Goal: Task Accomplishment & Management: Manage account settings

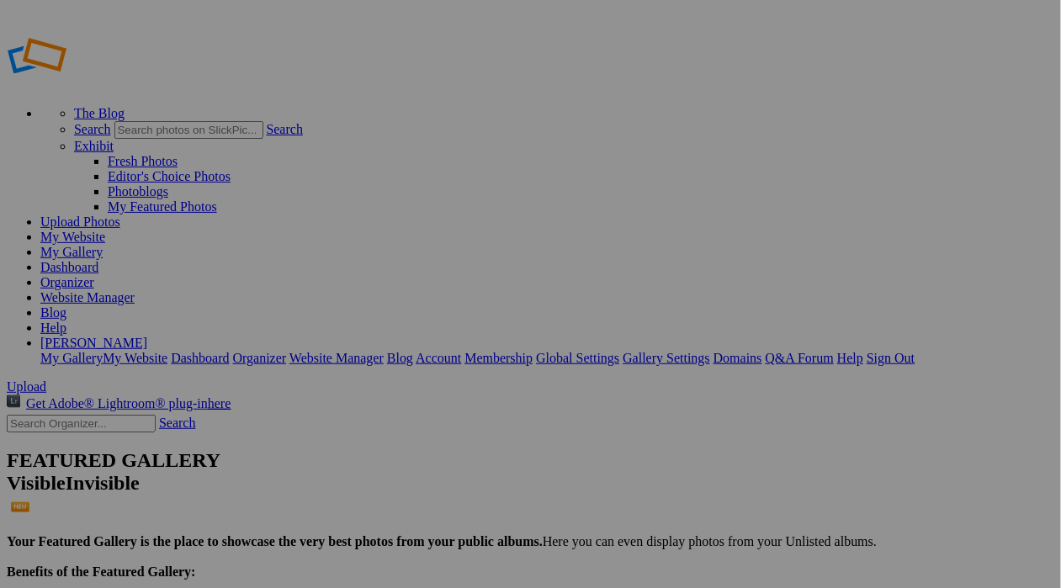
drag, startPoint x: 96, startPoint y: 176, endPoint x: 93, endPoint y: 198, distance: 22.1
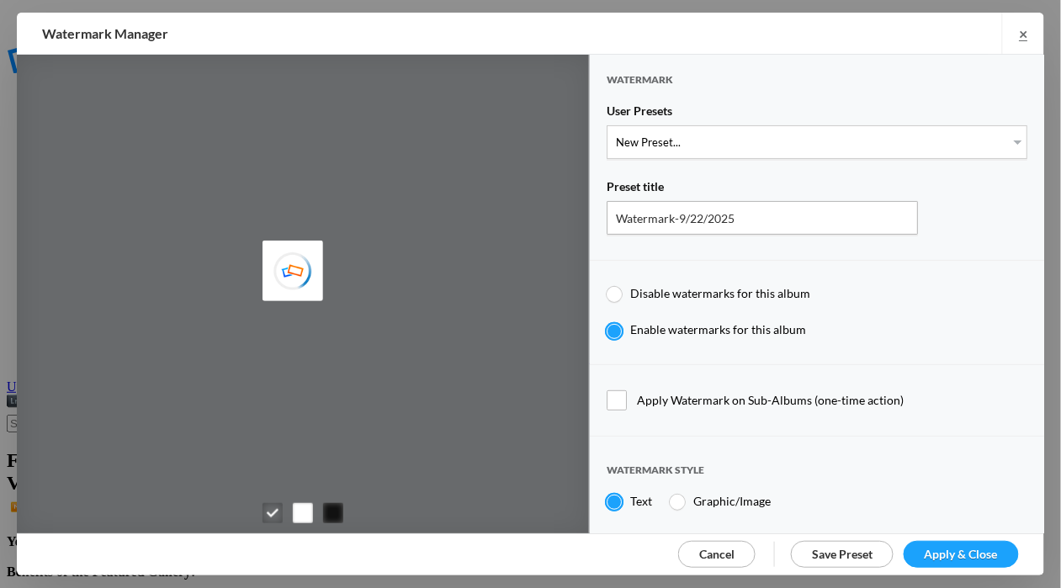
type input "Cheryl Pursell"
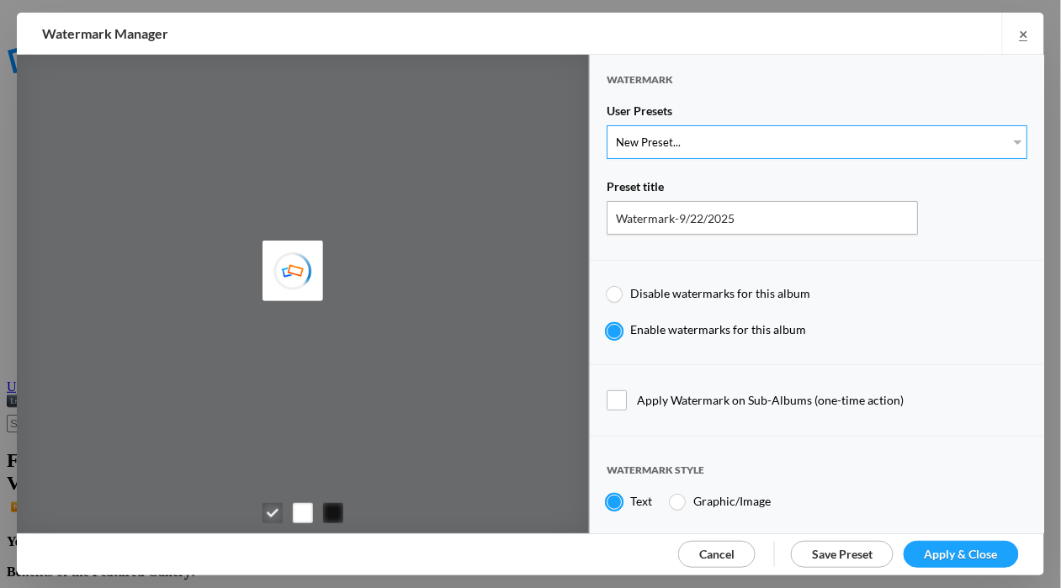
click at [1017, 137] on select "New Preset... WhiteCPwatermark BlackCPwatermark capBLACK CAPWHITE GIFWHITE GIFB…" at bounding box center [817, 142] width 421 height 34
select select "1: Object"
click at [607, 125] on select "New Preset... WhiteCPwatermark BlackCPwatermark capBLACK CAPWHITE GIFWHITE GIFB…" at bounding box center [817, 142] width 421 height 34
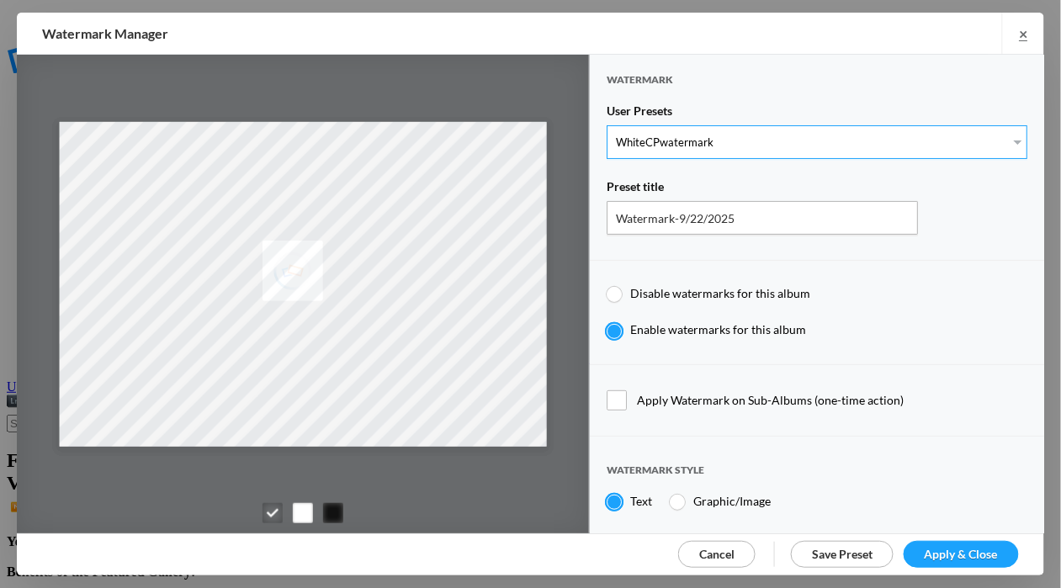
type input "WhiteCPwatermark"
radio input "false"
radio input "true"
type input "41"
radio input "true"
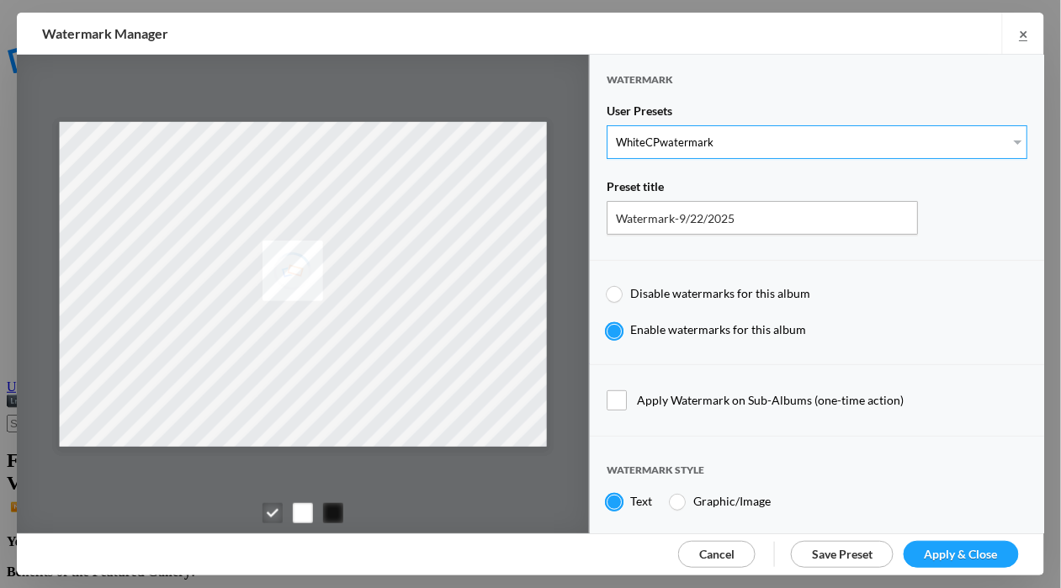
radio input "false"
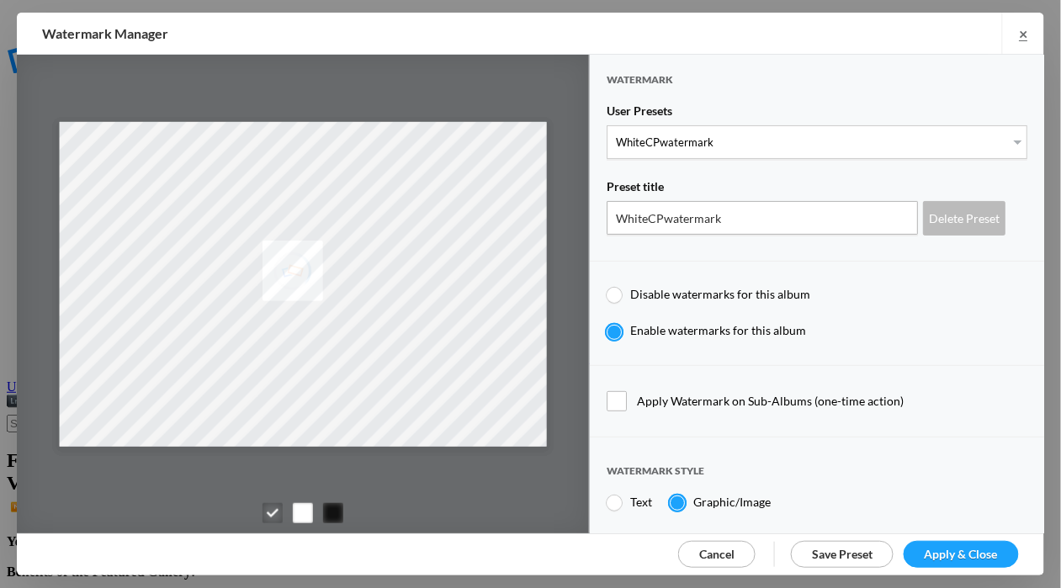
click at [950, 547] on span "Apply & Close" at bounding box center [961, 554] width 73 height 14
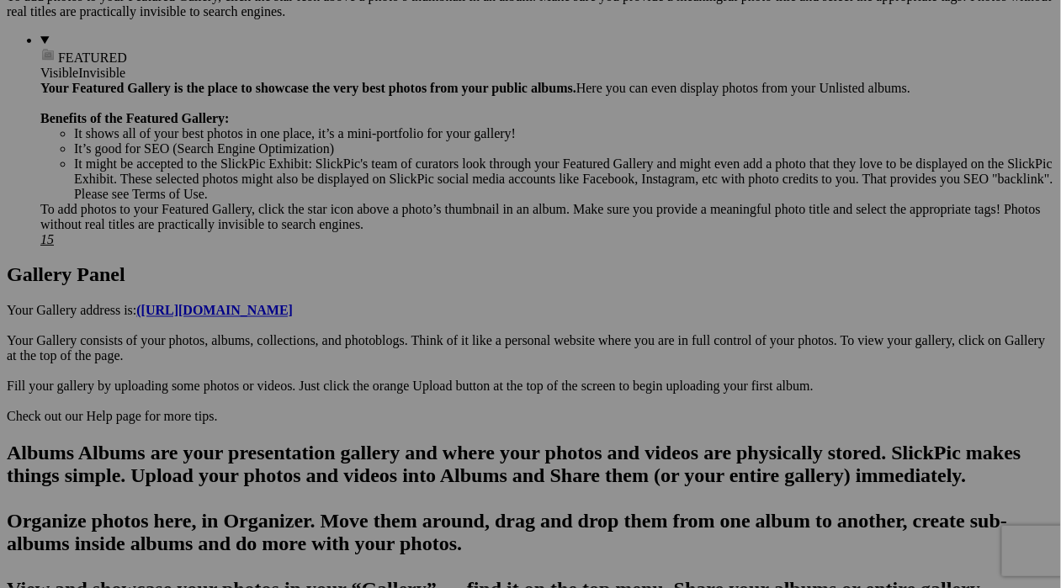
scroll to position [694, 0]
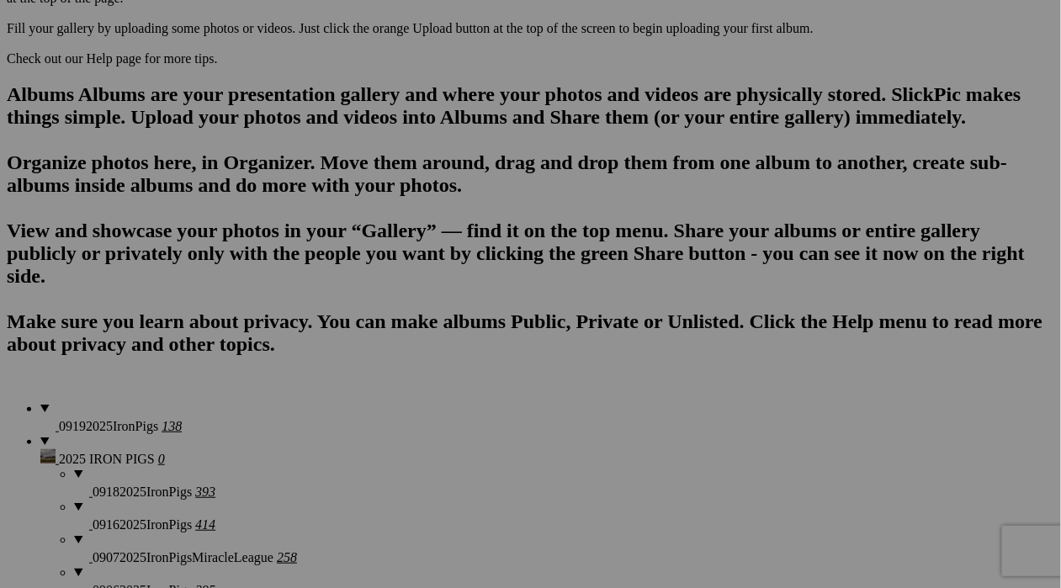
scroll to position [1053, 0]
